Goal: Find specific page/section: Find specific page/section

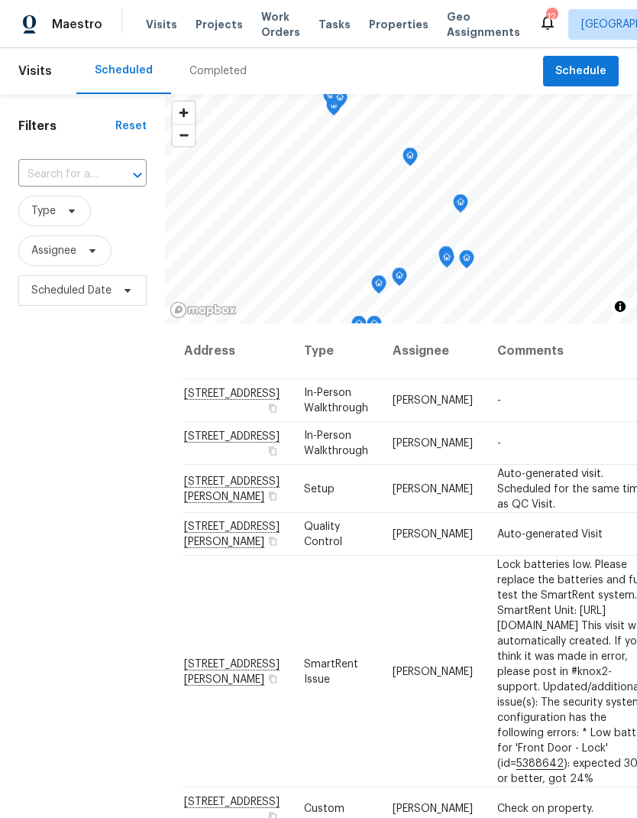
click at [209, 21] on span "Projects" at bounding box center [219, 24] width 47 height 15
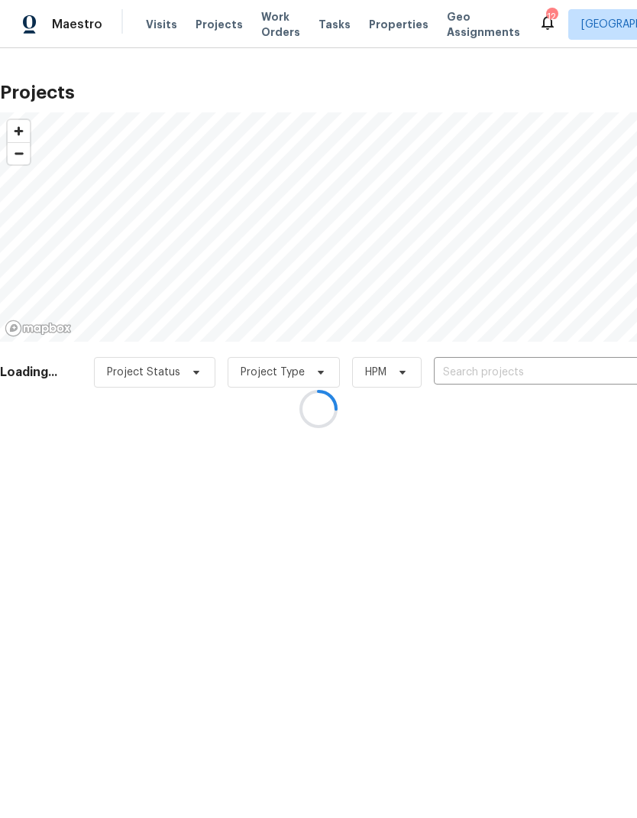
click at [478, 374] on div at bounding box center [318, 409] width 637 height 818
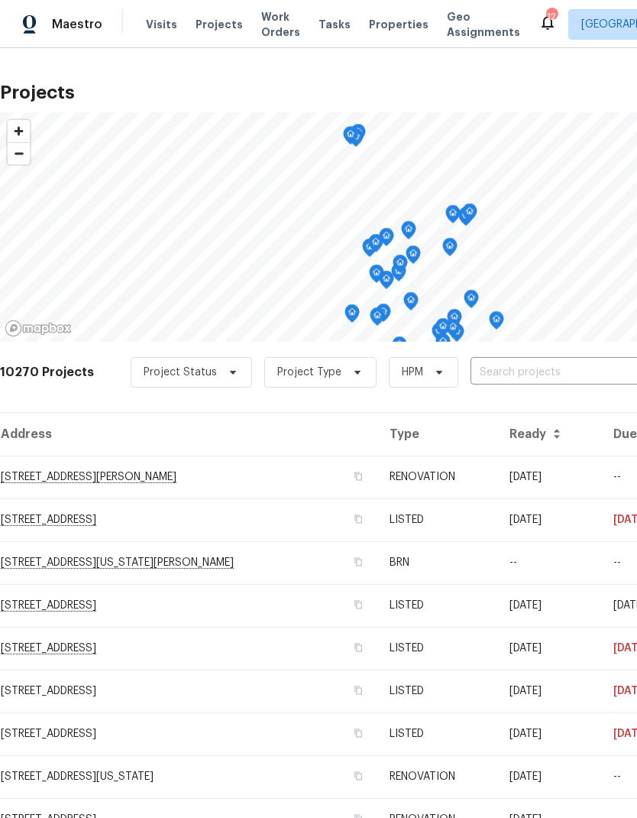
click at [515, 381] on input "text" at bounding box center [558, 373] width 175 height 24
type input "6424"
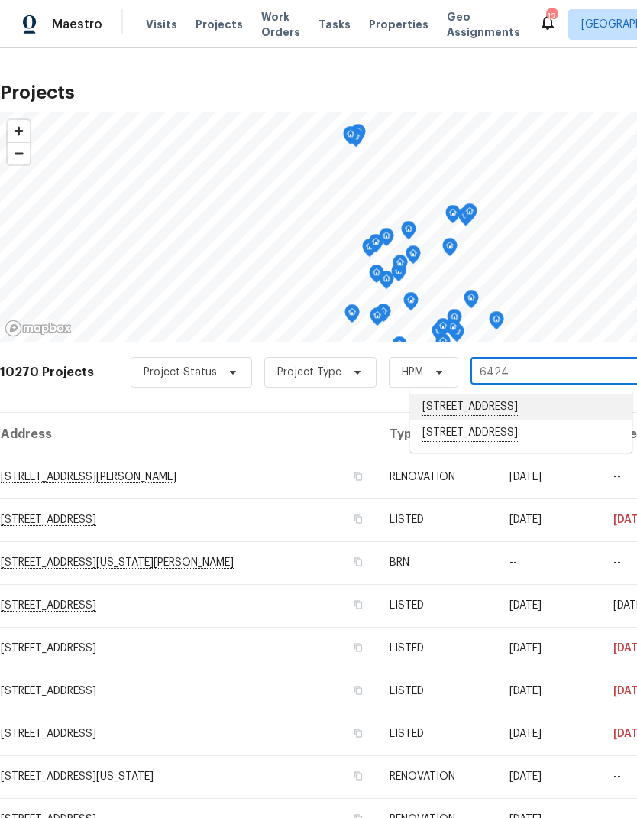
click at [478, 405] on li "[STREET_ADDRESS]" at bounding box center [521, 407] width 222 height 26
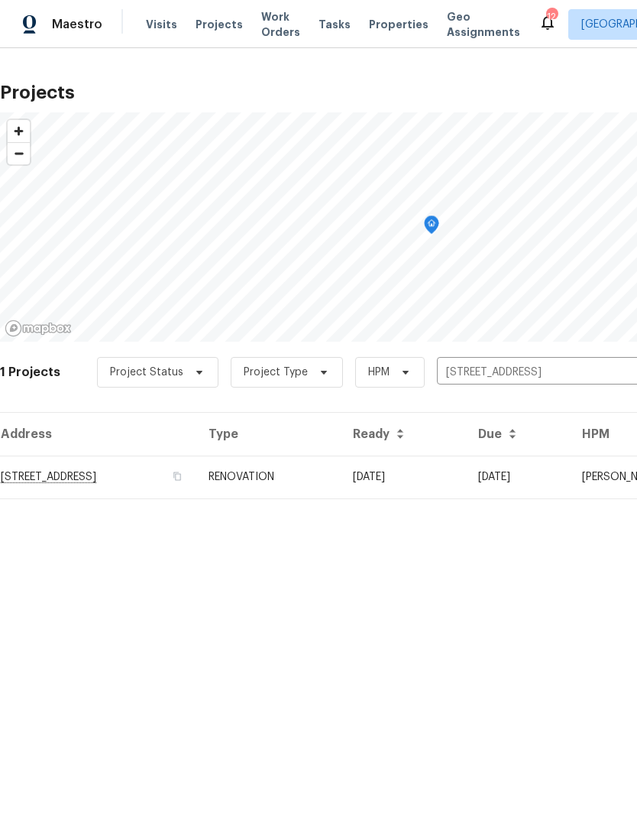
click at [196, 477] on td "[STREET_ADDRESS]" at bounding box center [98, 476] width 196 height 43
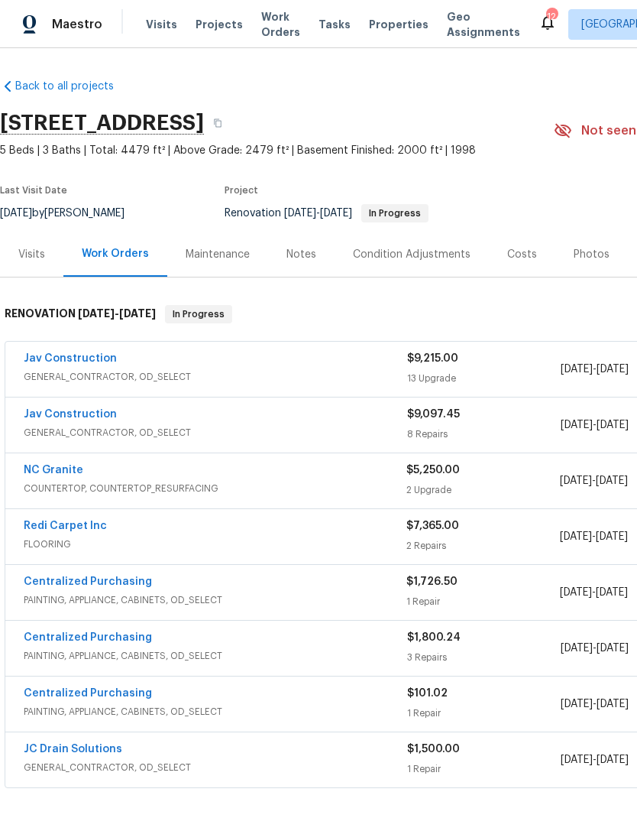
click at [88, 357] on link "Jav Construction" at bounding box center [70, 358] width 93 height 11
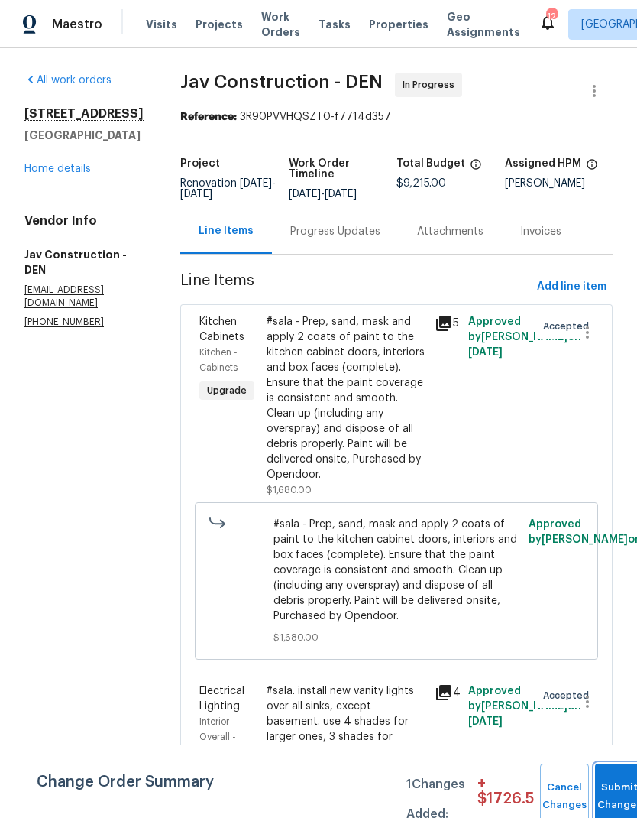
click at [617, 788] on button "Submit Changes" at bounding box center [619, 796] width 49 height 66
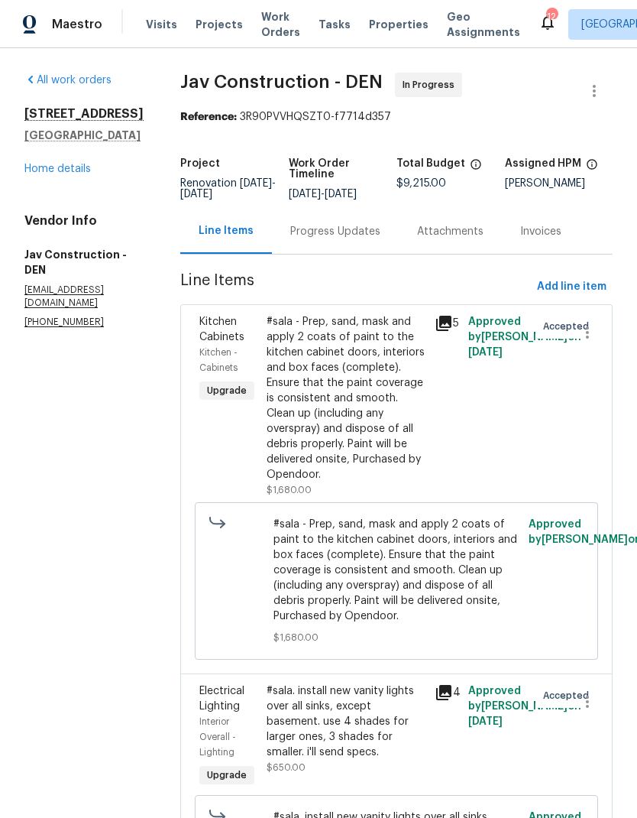
click at [69, 174] on link "Home details" at bounding box center [57, 169] width 66 height 11
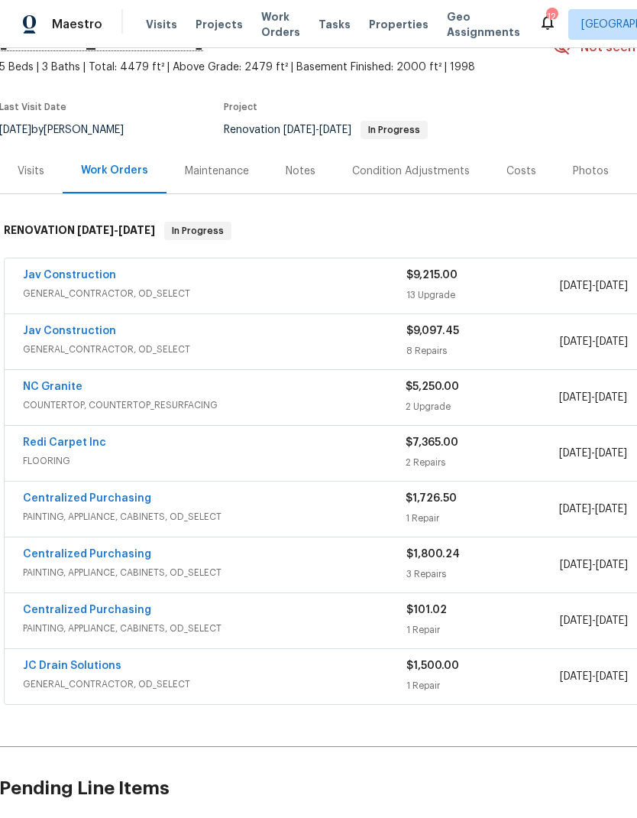
scroll to position [83, 1]
click at [79, 274] on link "Jav Construction" at bounding box center [69, 276] width 93 height 11
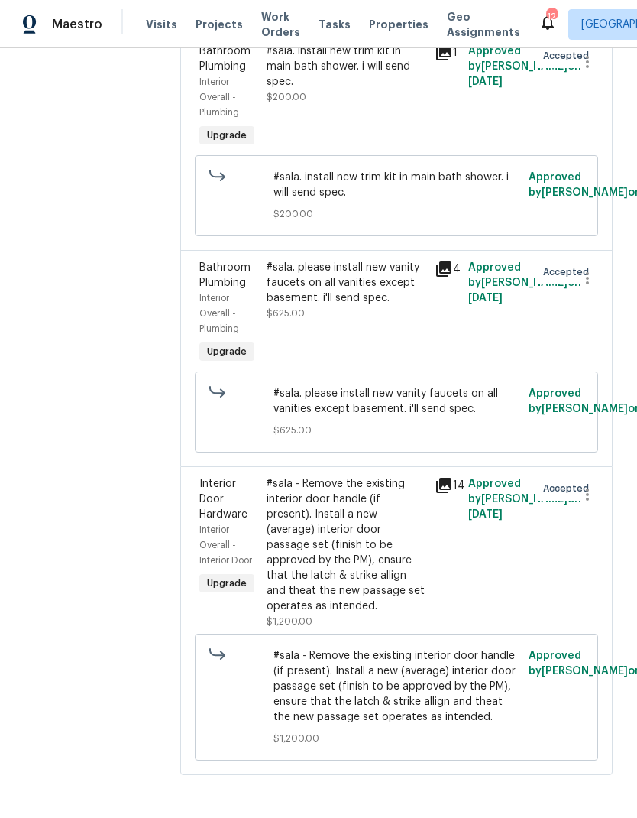
scroll to position [61, 0]
